Goal: Information Seeking & Learning: Learn about a topic

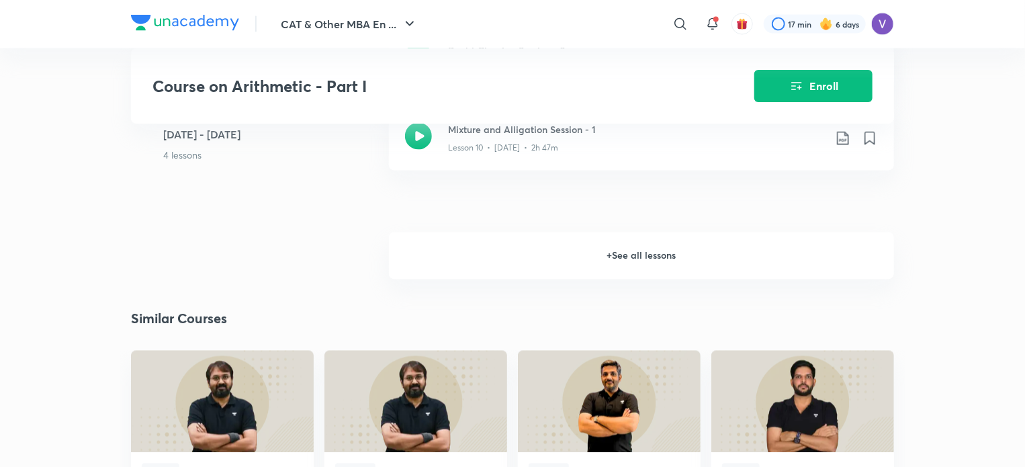
scroll to position [1187, 0]
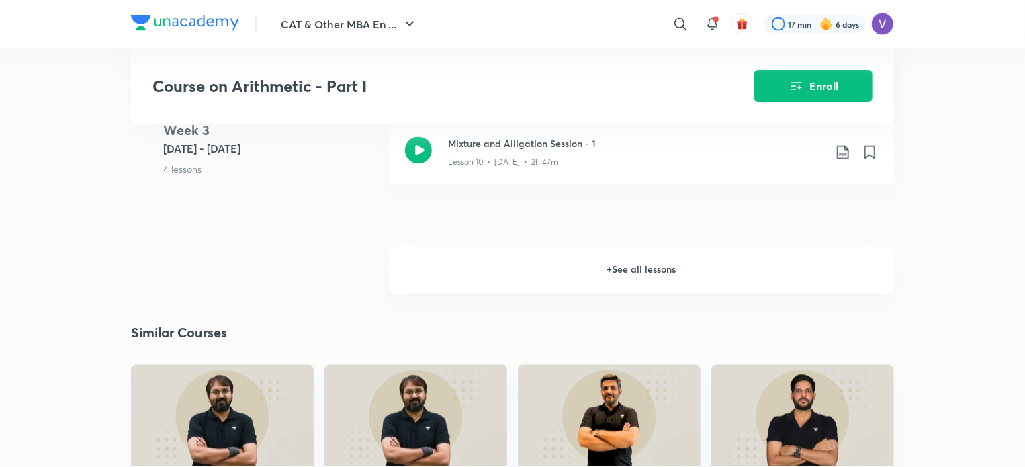
drag, startPoint x: 0, startPoint y: 0, endPoint x: 513, endPoint y: 265, distance: 577.2
click at [513, 265] on h6 "+ See all lessons" at bounding box center [641, 270] width 505 height 47
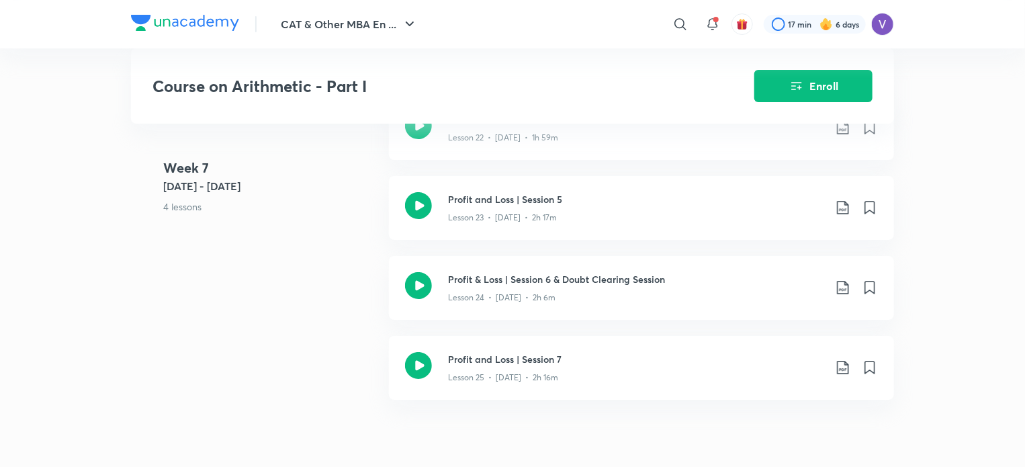
scroll to position [2464, 0]
click at [713, 212] on div "Lesson 23 • Feb 21 • 2h 17m" at bounding box center [636, 212] width 376 height 17
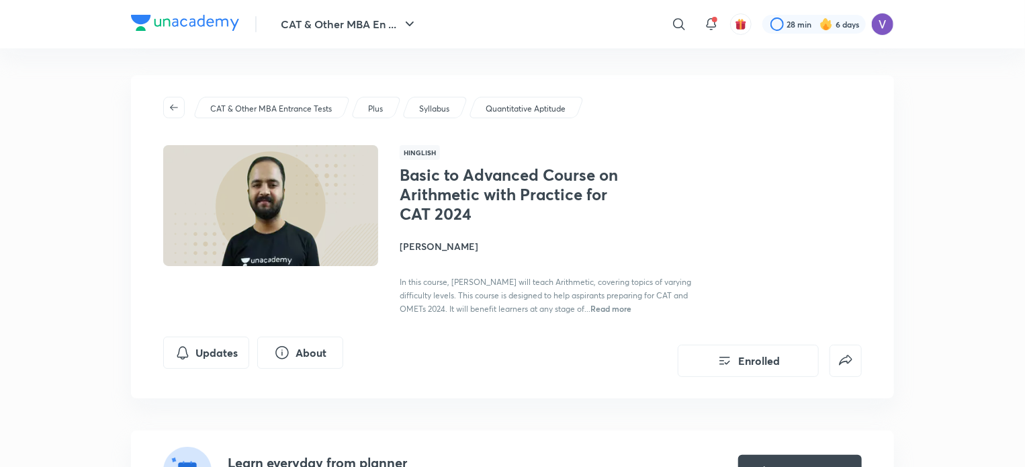
click at [450, 247] on h4 "[PERSON_NAME]" at bounding box center [550, 246] width 301 height 14
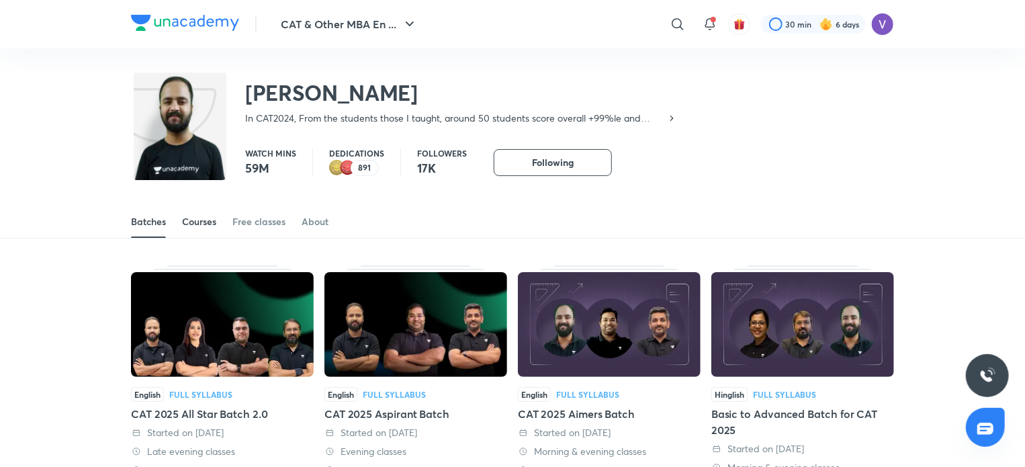
click at [211, 227] on div "Courses" at bounding box center [199, 221] width 34 height 13
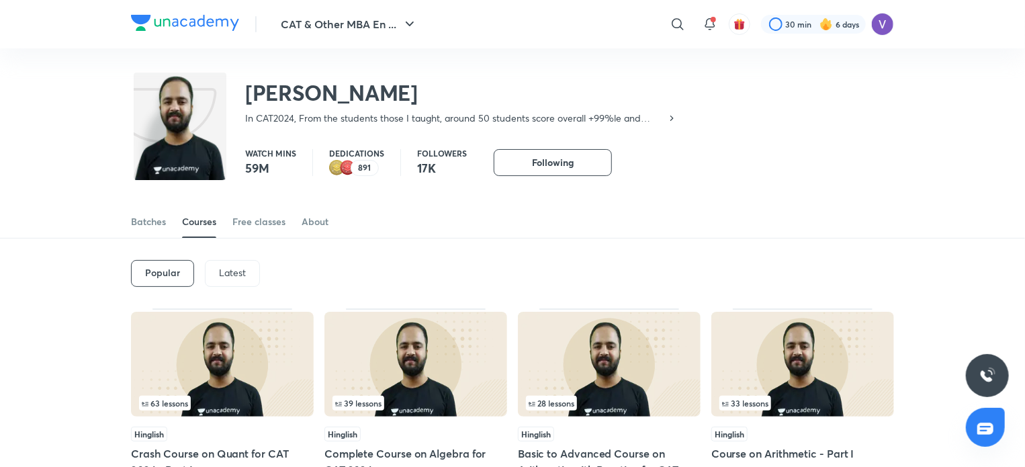
scroll to position [87, 0]
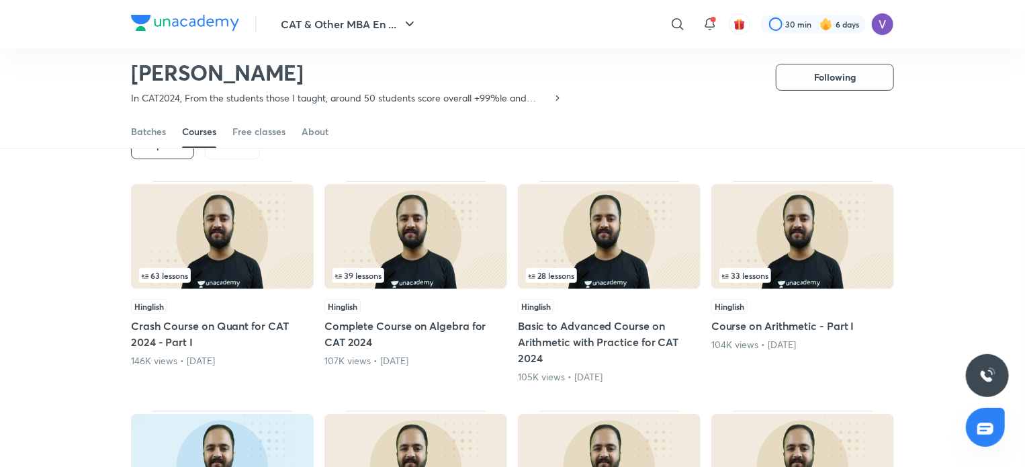
click at [568, 340] on h5 "Basic to Advanced Course on Arithmetic with Practice for CAT 2024" at bounding box center [609, 342] width 183 height 48
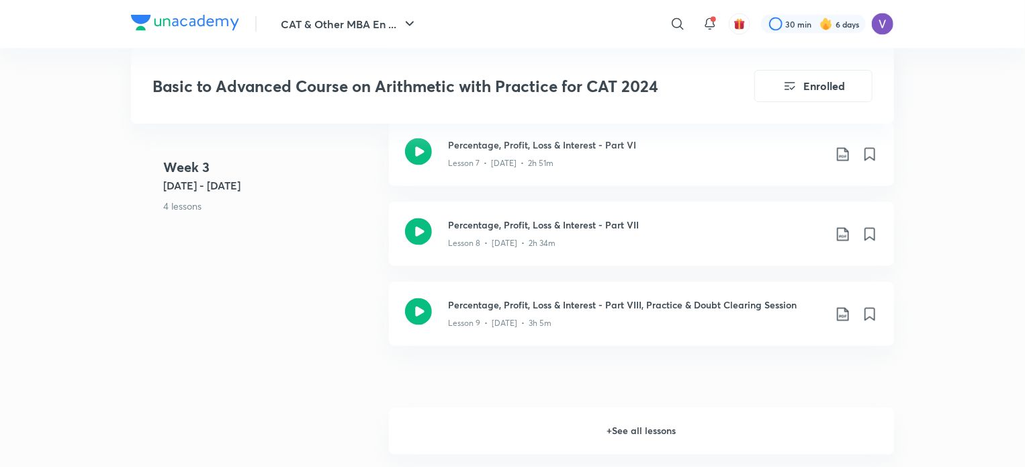
scroll to position [1209, 0]
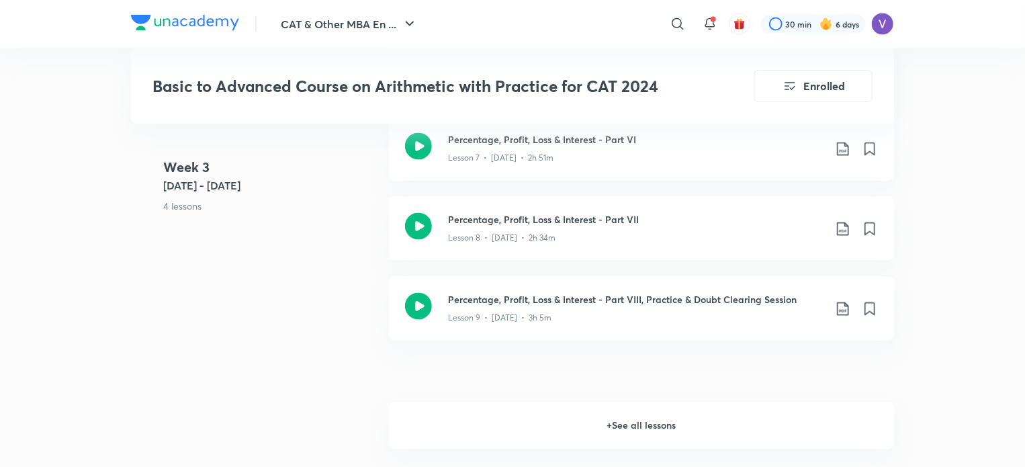
click at [604, 418] on h6 "+ See all lessons" at bounding box center [641, 425] width 505 height 47
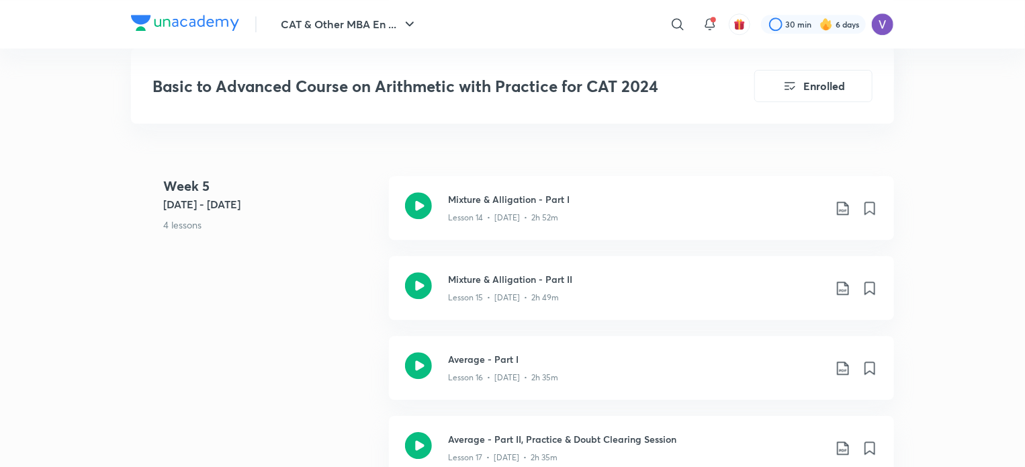
scroll to position [1857, 0]
click at [761, 280] on h3 "Mixture & Alligation - Part II" at bounding box center [636, 278] width 376 height 14
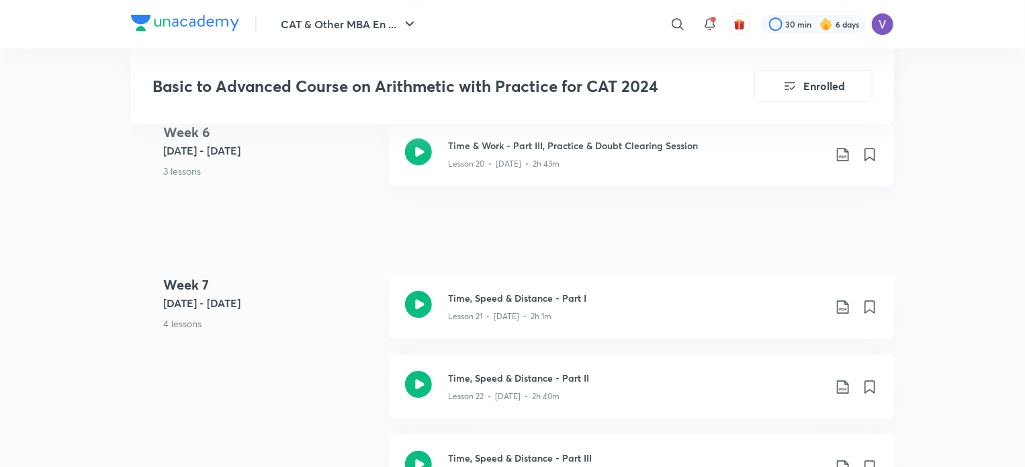
scroll to position [2359, 0]
